Goal: Transaction & Acquisition: Purchase product/service

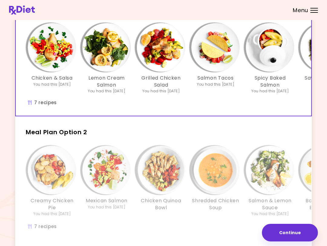
click at [111, 47] on img "Info - Lemon Cream Salmon - Meal Plan Option 1 (Selected)" at bounding box center [106, 47] width 49 height 49
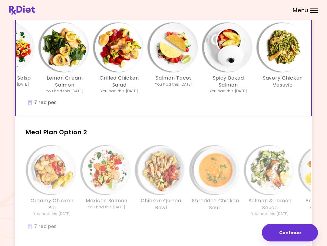
scroll to position [0, 42]
click at [176, 49] on img "Info - Salmon Tacos - Meal Plan Option 1 (Selected)" at bounding box center [173, 47] width 49 height 49
click at [233, 49] on img "Info - Spicy Baked Salmon - Meal Plan Option 1 (Selected)" at bounding box center [228, 47] width 49 height 49
click at [245, 51] on img "Info - Savory Chicken Vesuvio - Meal Plan Option 1 (Selected)" at bounding box center [283, 47] width 49 height 49
click at [245, 49] on img "Info - Savory Chicken Vesuvio - Meal Plan Option 1 (Selected)" at bounding box center [283, 47] width 49 height 49
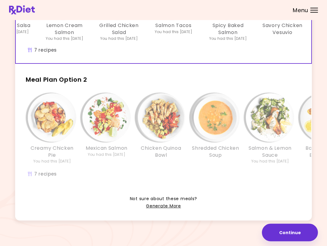
scroll to position [102, 0]
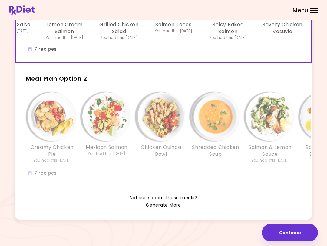
click at [217, 131] on img "Info - Shredded Chicken Soup - Meal Plan Option 2" at bounding box center [216, 116] width 49 height 49
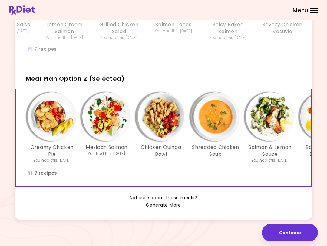
scroll to position [0, 0]
click at [58, 114] on img "Info - Creamy Chicken Pie - Meal Plan Option 2 (Selected)" at bounding box center [52, 116] width 49 height 49
click at [114, 118] on img "Info - Mexican Salmon - Meal Plan Option 2 (Selected)" at bounding box center [106, 116] width 49 height 49
click at [161, 122] on img "Info - Chicken Quinoa Bowl - Meal Plan Option 2 (Selected)" at bounding box center [161, 116] width 49 height 49
click at [218, 116] on img "Info - Shredded Chicken Soup - Meal Plan Option 2 (Selected)" at bounding box center [216, 116] width 49 height 49
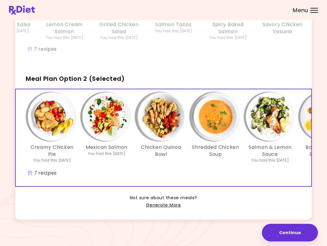
click at [221, 121] on img "Info - Shredded Chicken Soup - Meal Plan Option 2 (Selected)" at bounding box center [216, 116] width 49 height 49
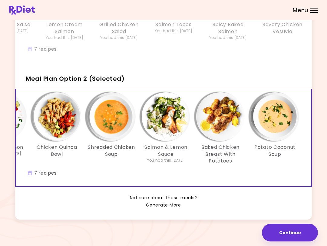
scroll to position [0, 104]
click at [168, 109] on img "Info - Salmon & Lemon Sauce - Meal Plan Option 2 (Selected)" at bounding box center [166, 116] width 49 height 49
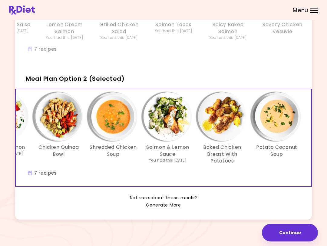
click at [222, 121] on img "Info - Baked Chicken Breast With Potatoes - Meal Plan Option 2 (Selected)" at bounding box center [222, 116] width 49 height 49
click at [245, 119] on img "Info - Potato Coconut Soup - Meal Plan Option 2 (Selected)" at bounding box center [277, 116] width 49 height 49
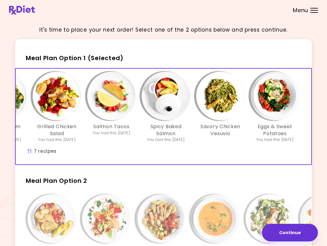
scroll to position [0, 104]
click at [245, 104] on img "Info - Eggs & Sweet Potatoes - Meal Plan Option 1 (Selected)" at bounding box center [275, 96] width 49 height 49
click at [223, 92] on img "Info - Savory Chicken Vesuvio - Meal Plan Option 1 (Selected)" at bounding box center [220, 96] width 49 height 49
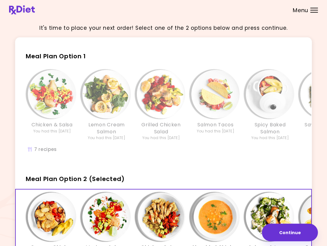
scroll to position [0, 0]
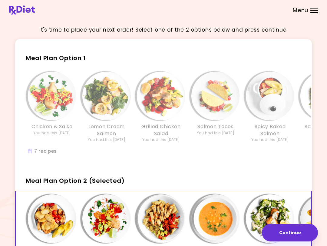
click at [179, 132] on h3 "Grilled Chicken Salad" at bounding box center [161, 130] width 49 height 14
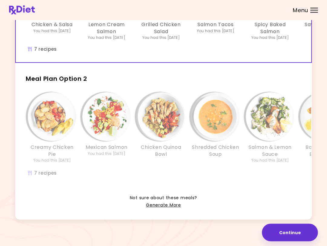
scroll to position [102, 0]
click at [245, 234] on button "Continue" at bounding box center [290, 232] width 56 height 18
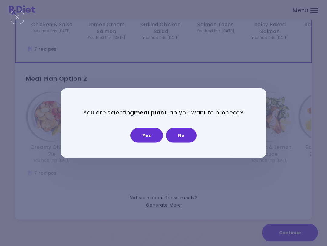
click at [154, 149] on div "You are selecting meal plan 1 , do you want to proceed? Yes No" at bounding box center [164, 122] width 206 height 69
click at [151, 135] on button "Yes" at bounding box center [147, 135] width 32 height 15
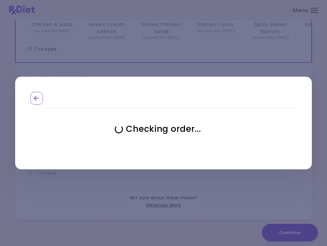
select select "**********"
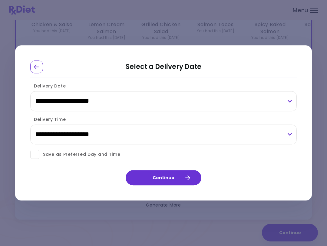
click at [173, 178] on button "Continue" at bounding box center [164, 177] width 76 height 15
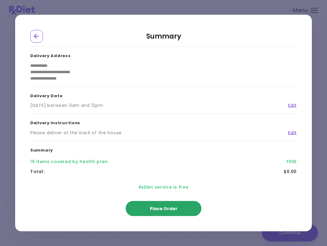
click at [175, 208] on span "Place Order" at bounding box center [164, 208] width 28 height 6
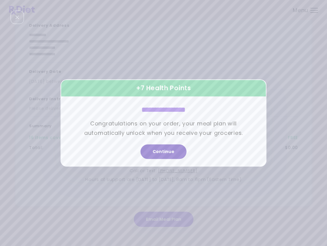
click at [169, 152] on button "Continue" at bounding box center [164, 151] width 46 height 15
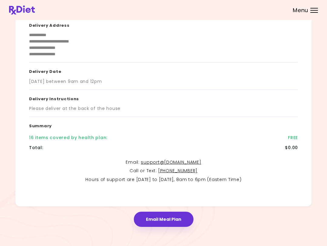
click at [245, 12] on div "Menu" at bounding box center [315, 10] width 8 height 5
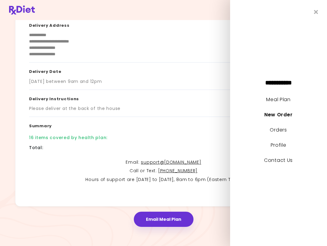
click at [245, 9] on icon "Close" at bounding box center [316, 12] width 4 height 6
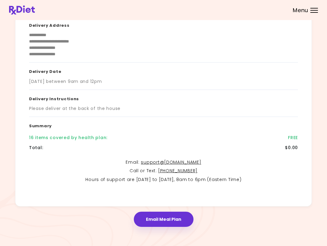
click at [245, 11] on div "Menu" at bounding box center [315, 10] width 8 height 5
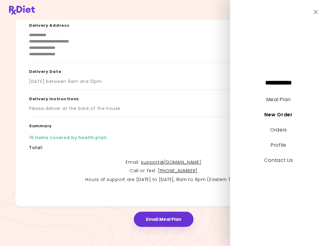
click at [245, 101] on link "Meal Plan" at bounding box center [279, 99] width 24 height 7
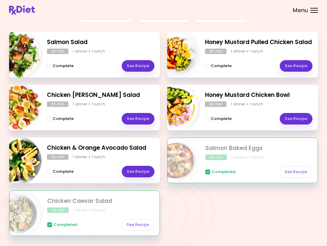
scroll to position [97, 0]
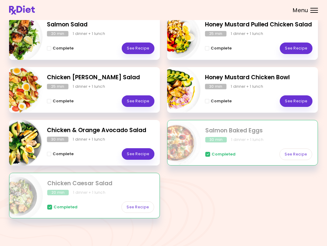
click at [141, 150] on link "See Recipe" at bounding box center [138, 154] width 33 height 12
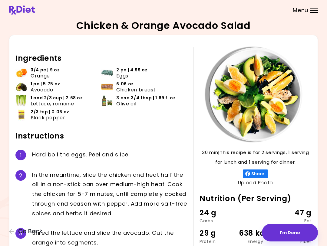
click at [245, 233] on button "I'm Done" at bounding box center [290, 232] width 56 height 18
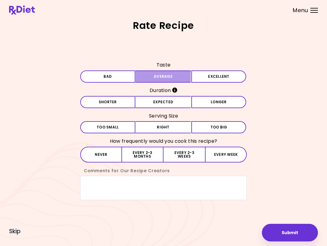
click at [176, 77] on button "Average" at bounding box center [163, 76] width 55 height 12
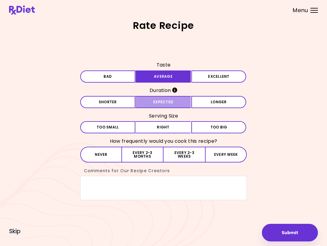
click at [173, 96] on button "Expected" at bounding box center [163, 102] width 55 height 12
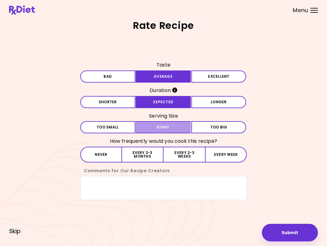
click at [173, 127] on button "Right" at bounding box center [163, 127] width 55 height 12
click at [145, 150] on button "Every 2-3 months" at bounding box center [143, 154] width 42 height 16
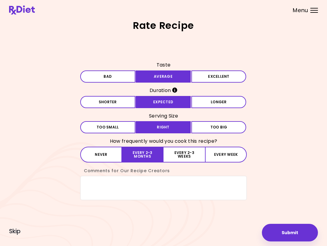
click at [245, 230] on button "Submit" at bounding box center [290, 232] width 56 height 18
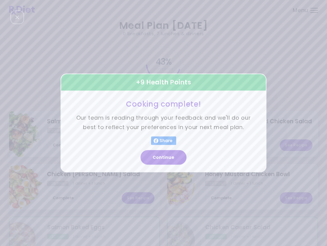
click at [172, 152] on button "Continue" at bounding box center [164, 157] width 46 height 15
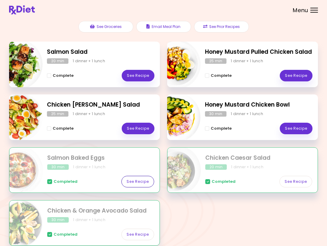
scroll to position [68, 0]
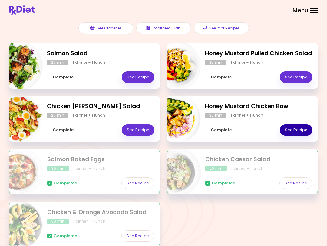
click at [245, 128] on link "See Recipe" at bounding box center [296, 130] width 33 height 12
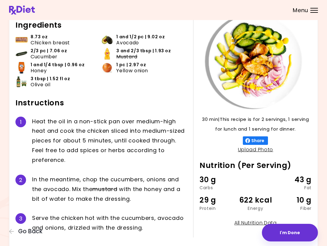
scroll to position [54, 0]
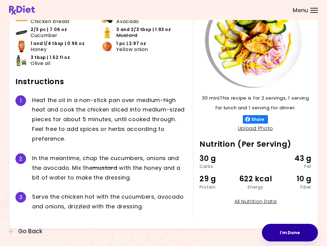
click at [245, 230] on button "I'm Done" at bounding box center [290, 232] width 56 height 18
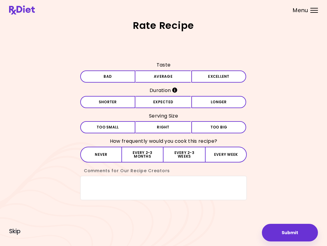
click at [176, 69] on h3 "Taste" at bounding box center [163, 65] width 167 height 10
click at [175, 75] on button "Average" at bounding box center [163, 76] width 55 height 12
click at [177, 100] on button "Expected" at bounding box center [163, 102] width 55 height 12
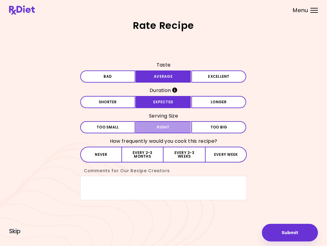
click at [174, 130] on button "Right" at bounding box center [163, 127] width 55 height 12
click at [151, 152] on button "Every 2-3 months" at bounding box center [143, 154] width 42 height 16
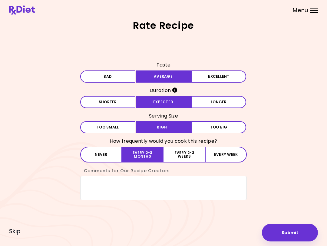
click at [245, 231] on button "Submit" at bounding box center [290, 232] width 56 height 18
click at [245, 230] on span "Saving ..." at bounding box center [290, 232] width 19 height 4
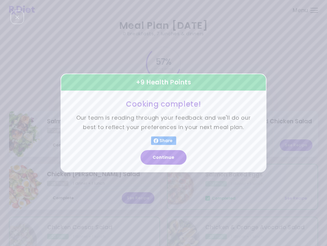
click at [175, 144] on button "Share" at bounding box center [163, 140] width 25 height 8
